Goal: Navigation & Orientation: Find specific page/section

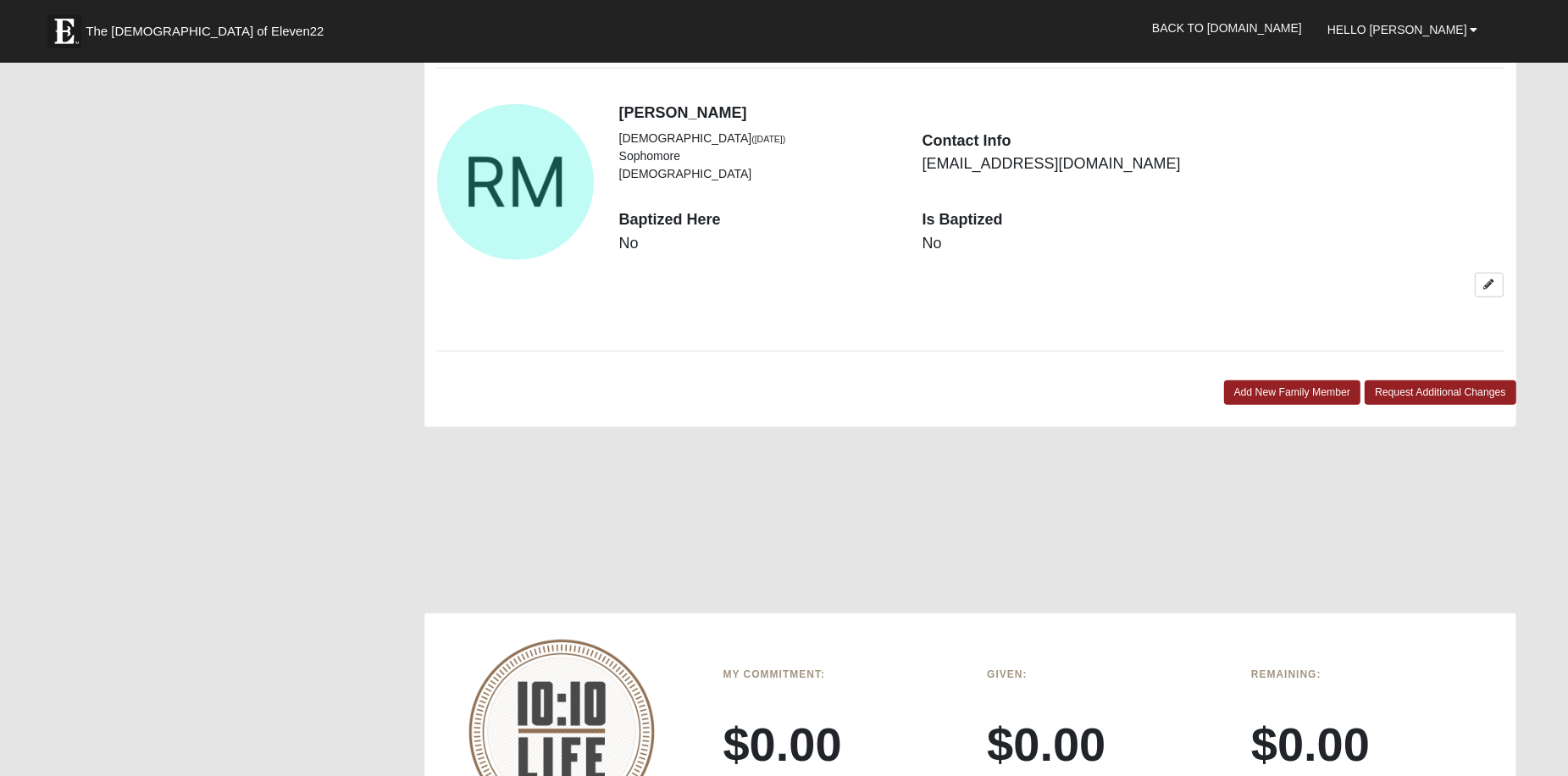
scroll to position [1907, 0]
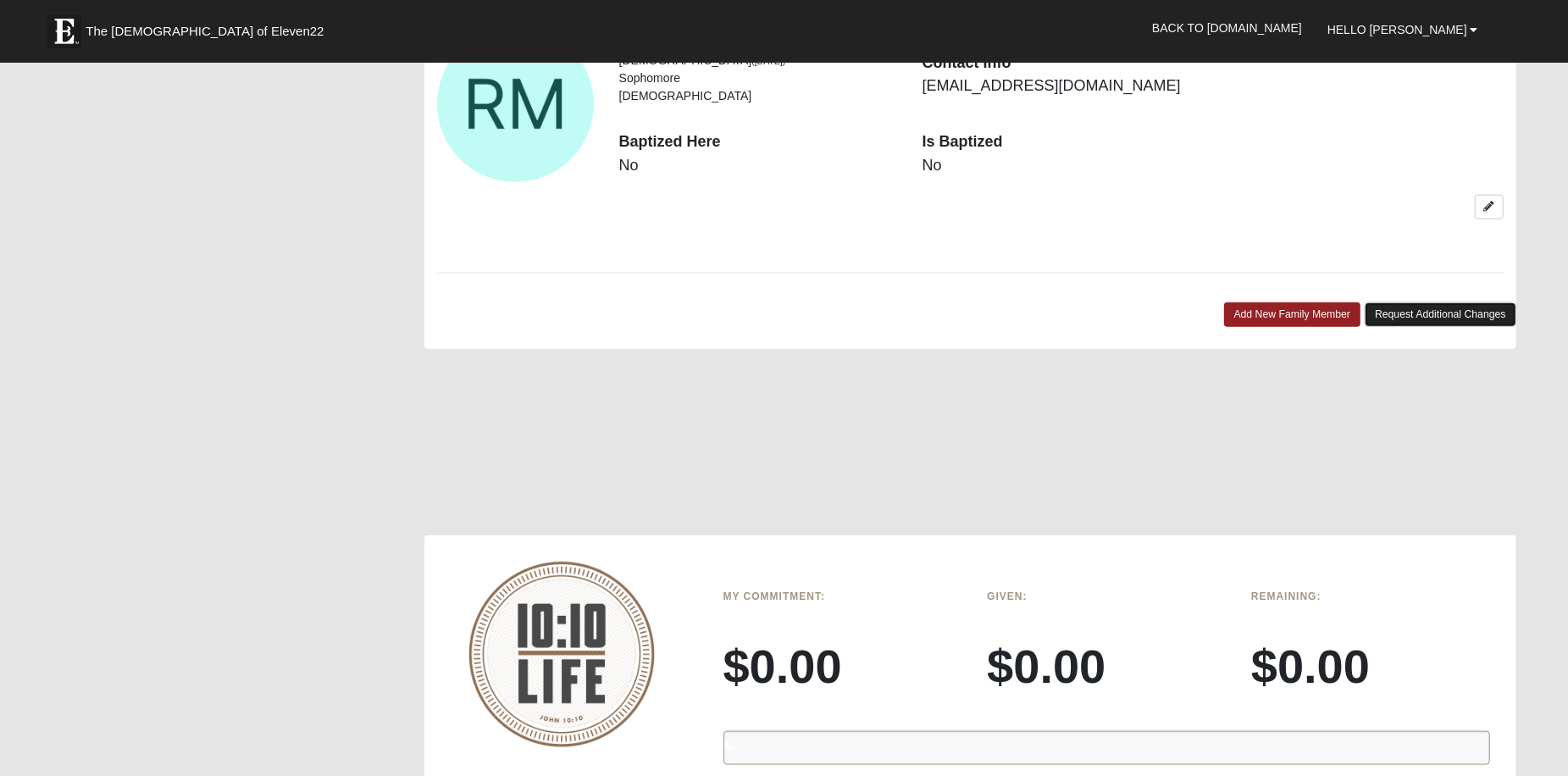
click at [1429, 319] on link "Request Additional Changes" at bounding box center [1440, 315] width 152 height 25
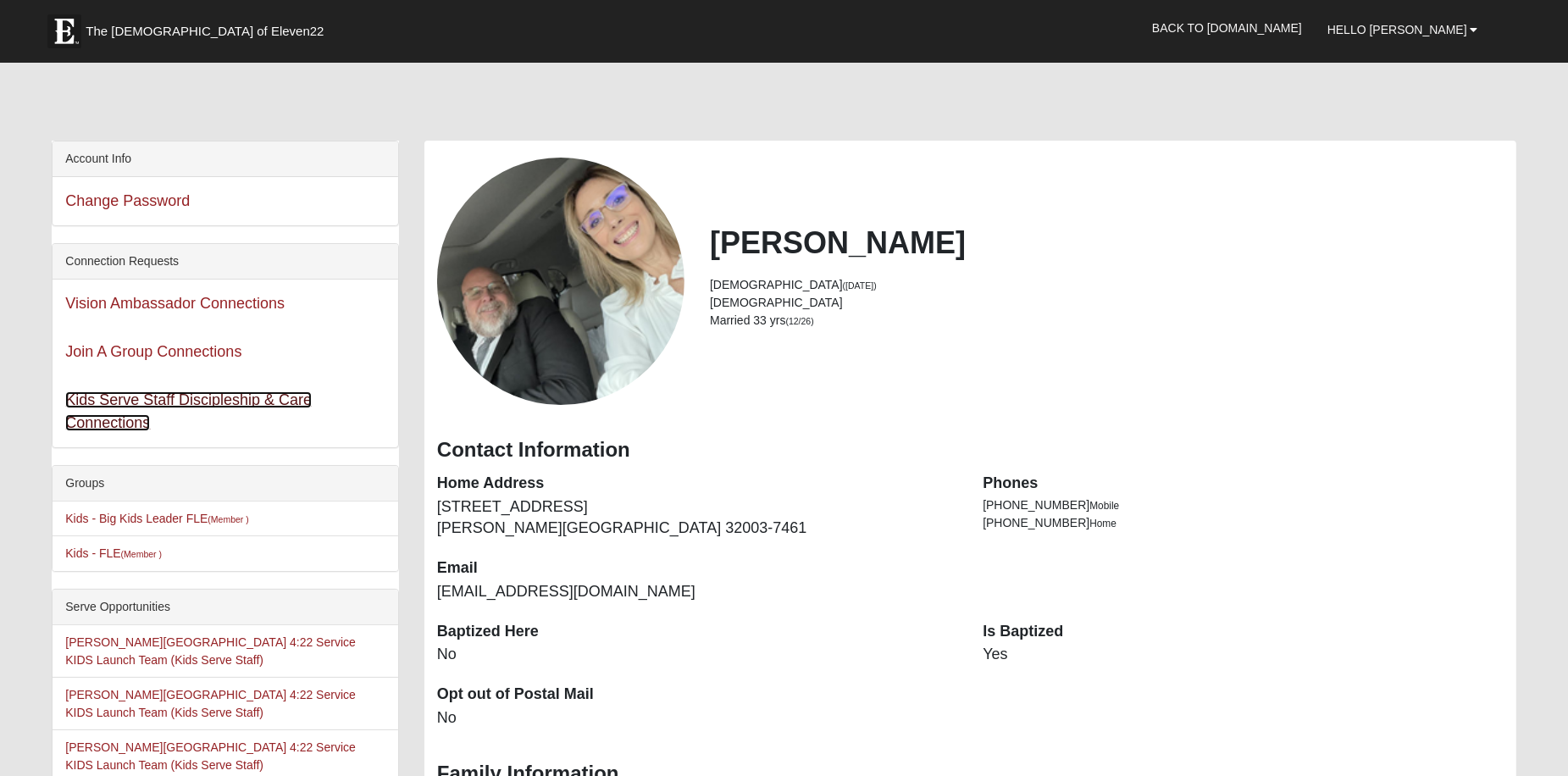
click at [106, 403] on link "Kids Serve Staff Discipleship & Care Connections" at bounding box center [189, 411] width 246 height 40
click at [1249, 28] on link "Back to [DOMAIN_NAME]" at bounding box center [1226, 28] width 176 height 43
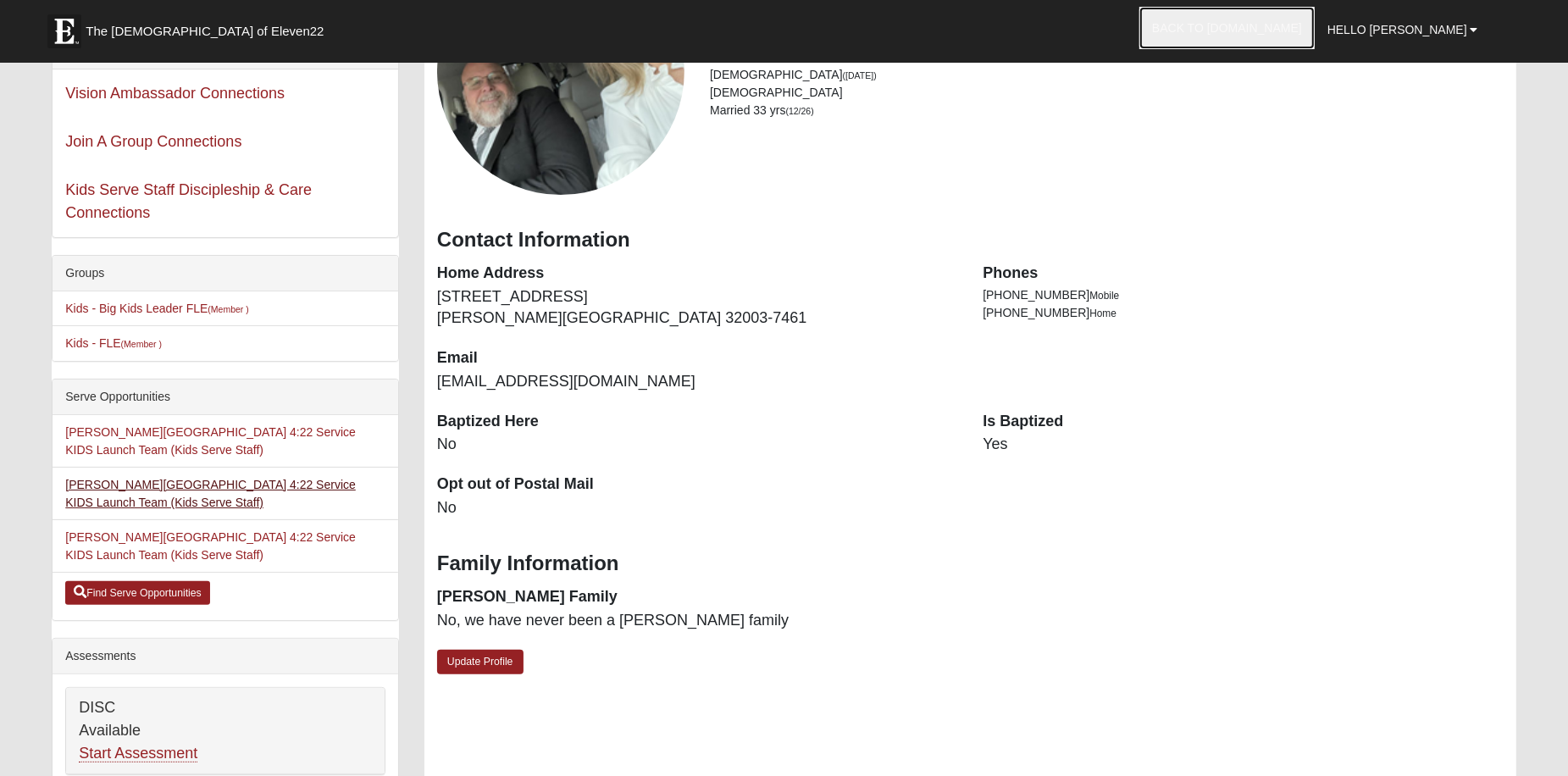
scroll to position [212, 0]
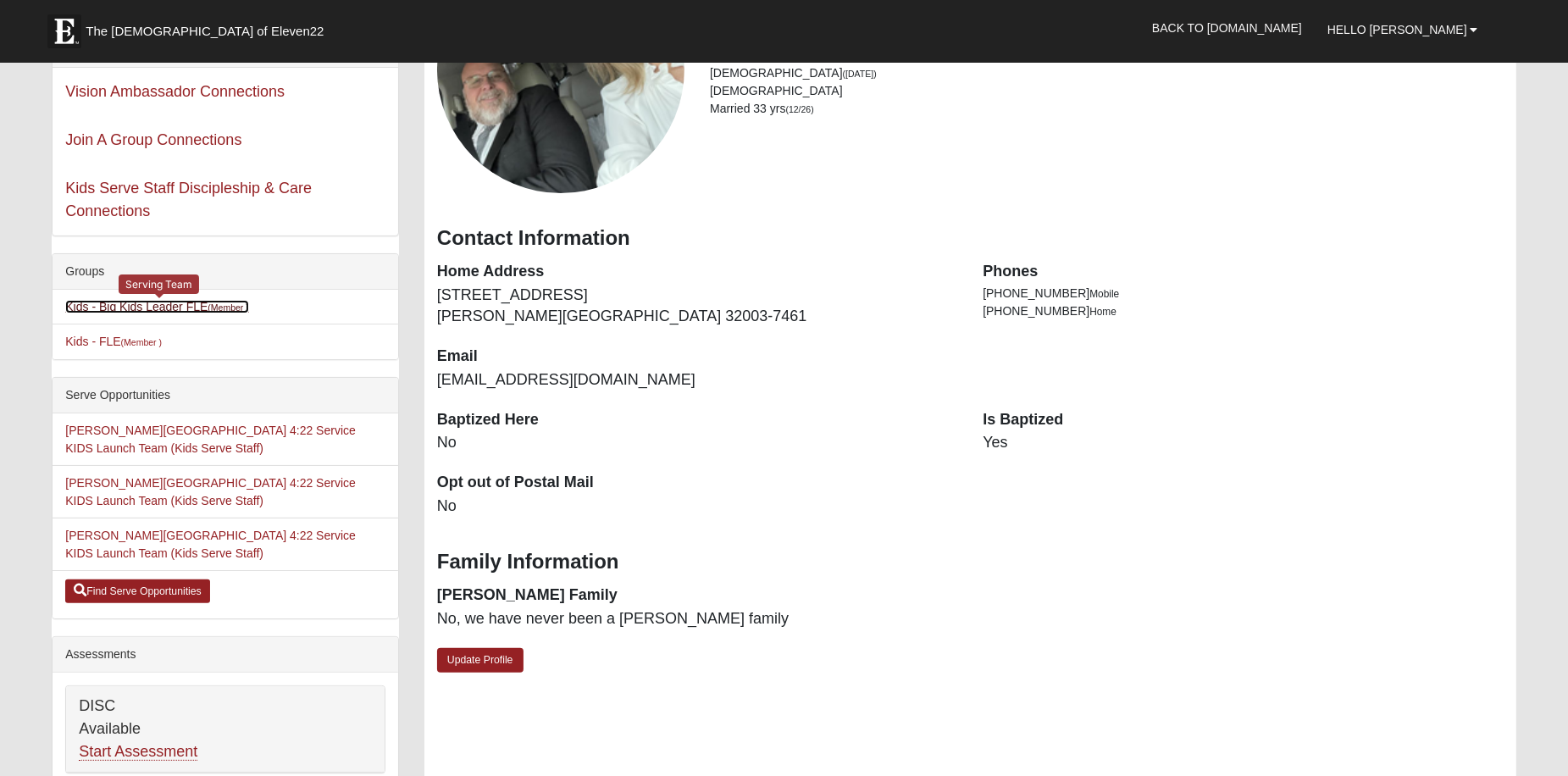
click at [104, 308] on link "Kids - Big Kids Leader FLE (Member )" at bounding box center [157, 307] width 184 height 14
